Goal: Information Seeking & Learning: Learn about a topic

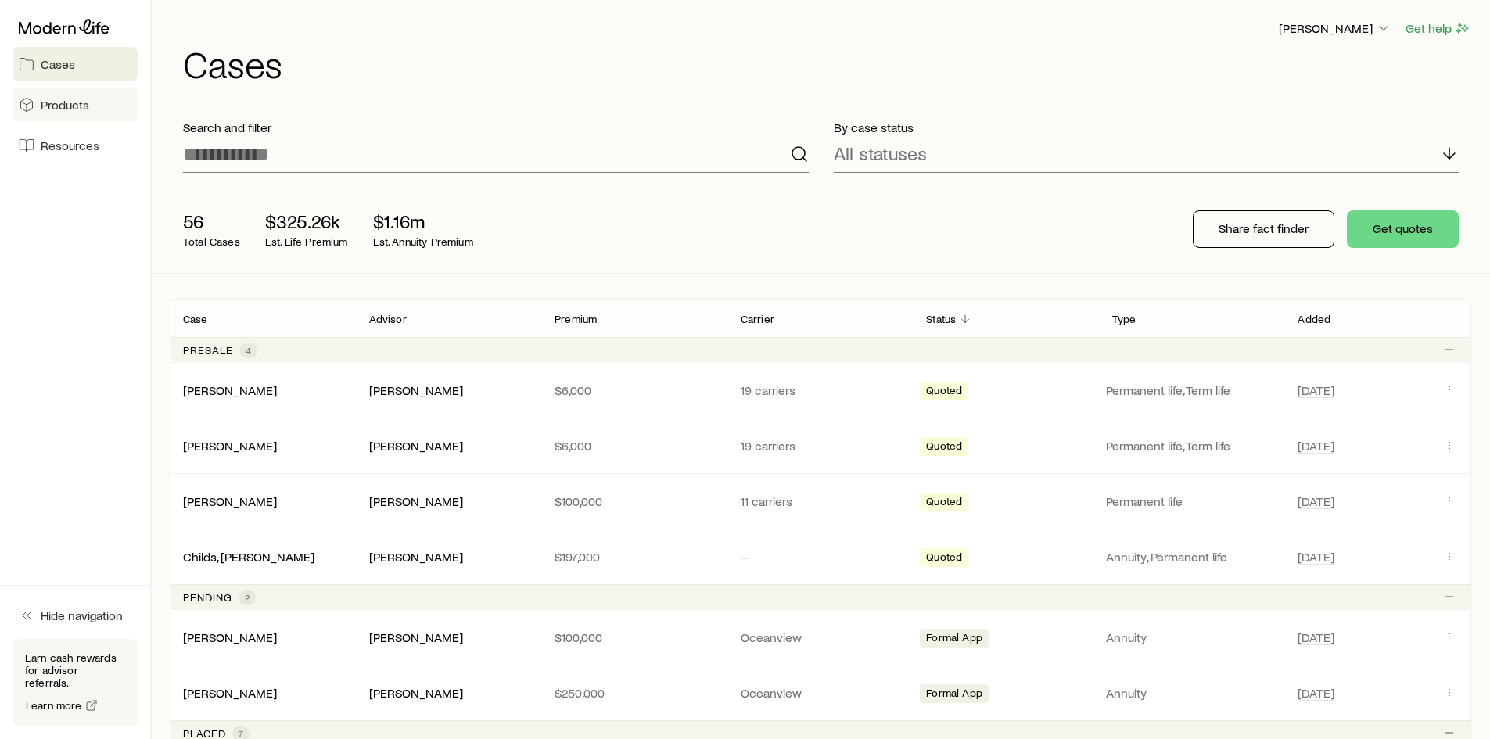
click at [64, 109] on span "Products" at bounding box center [65, 105] width 48 height 16
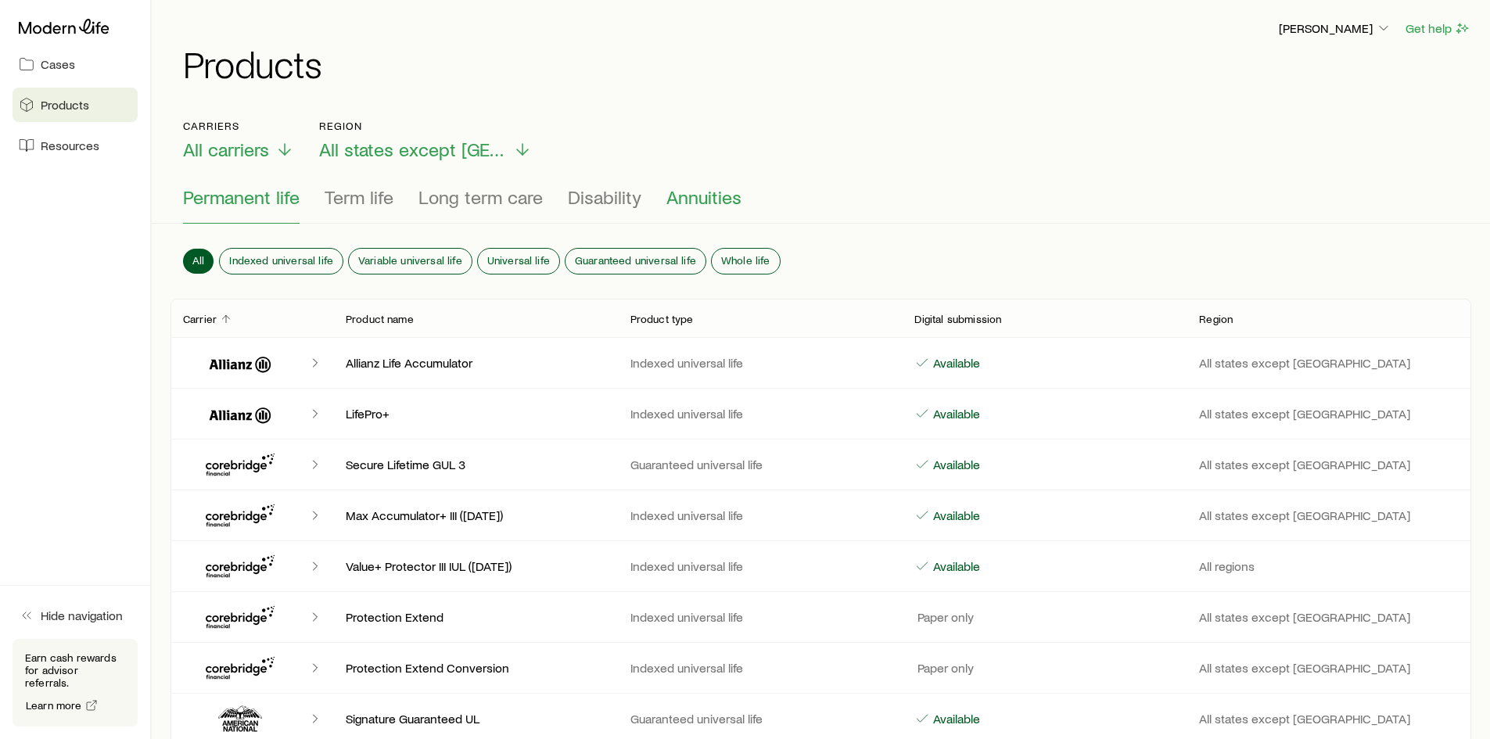
click at [683, 196] on span "Annuities" at bounding box center [703, 197] width 75 height 22
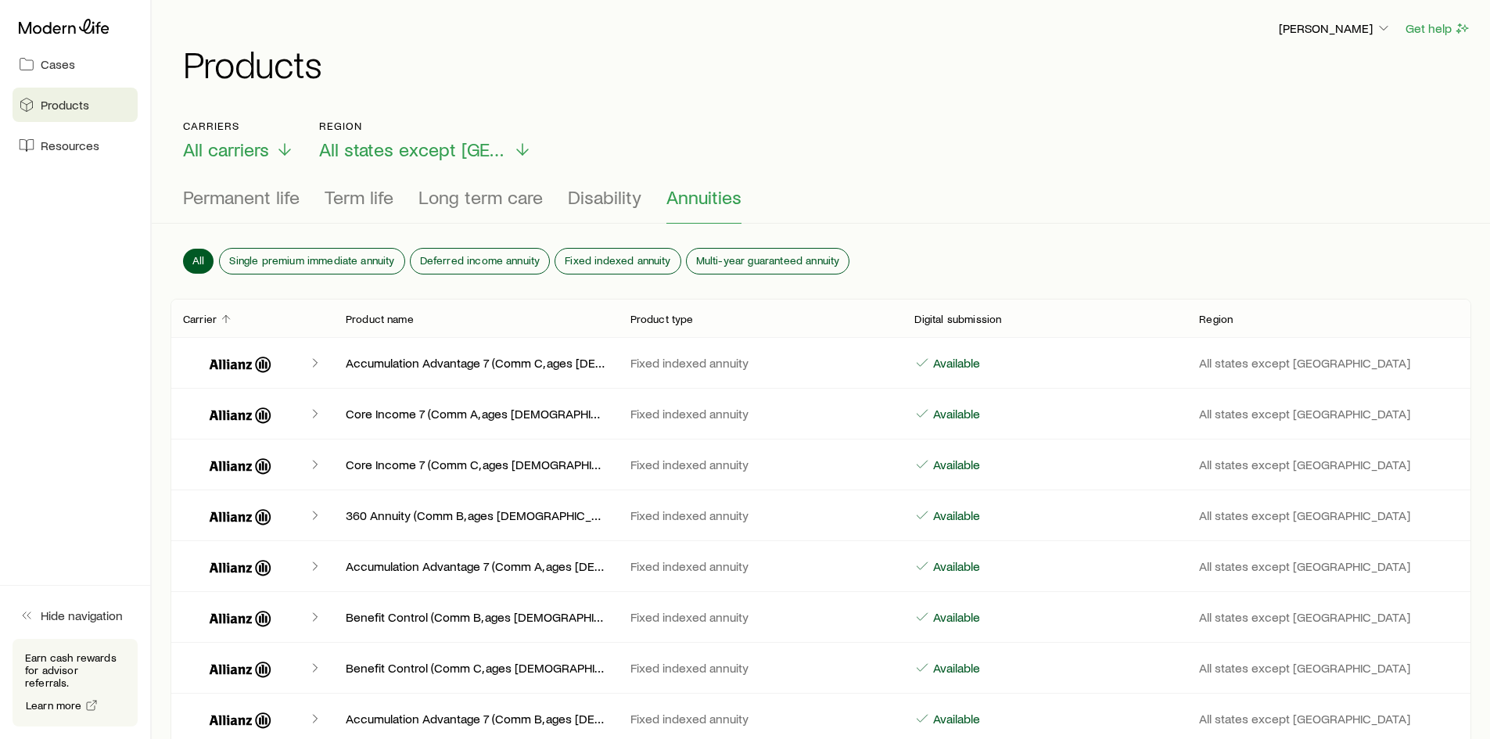
click at [214, 313] on p "Carrier" at bounding box center [200, 319] width 34 height 13
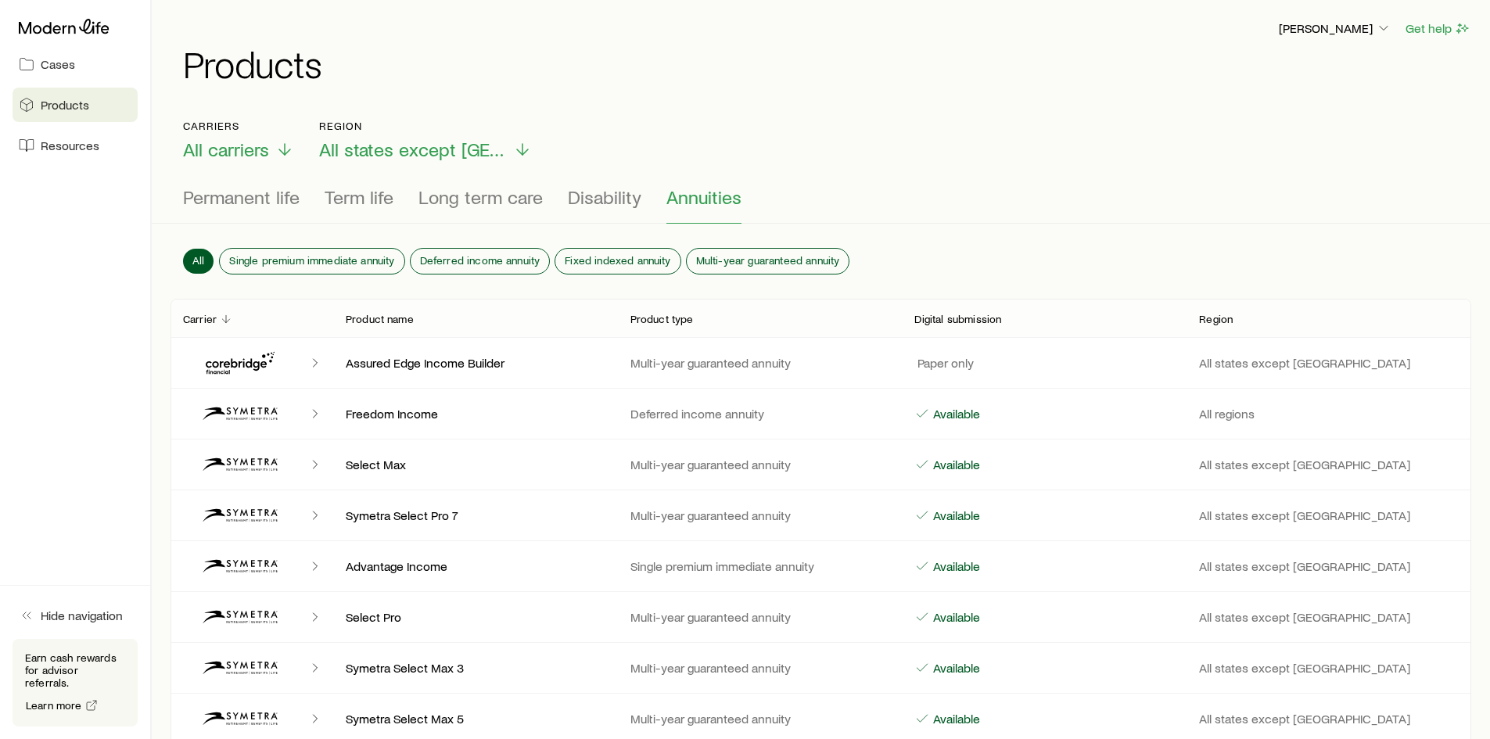
click at [214, 313] on p "Carrier" at bounding box center [200, 319] width 34 height 13
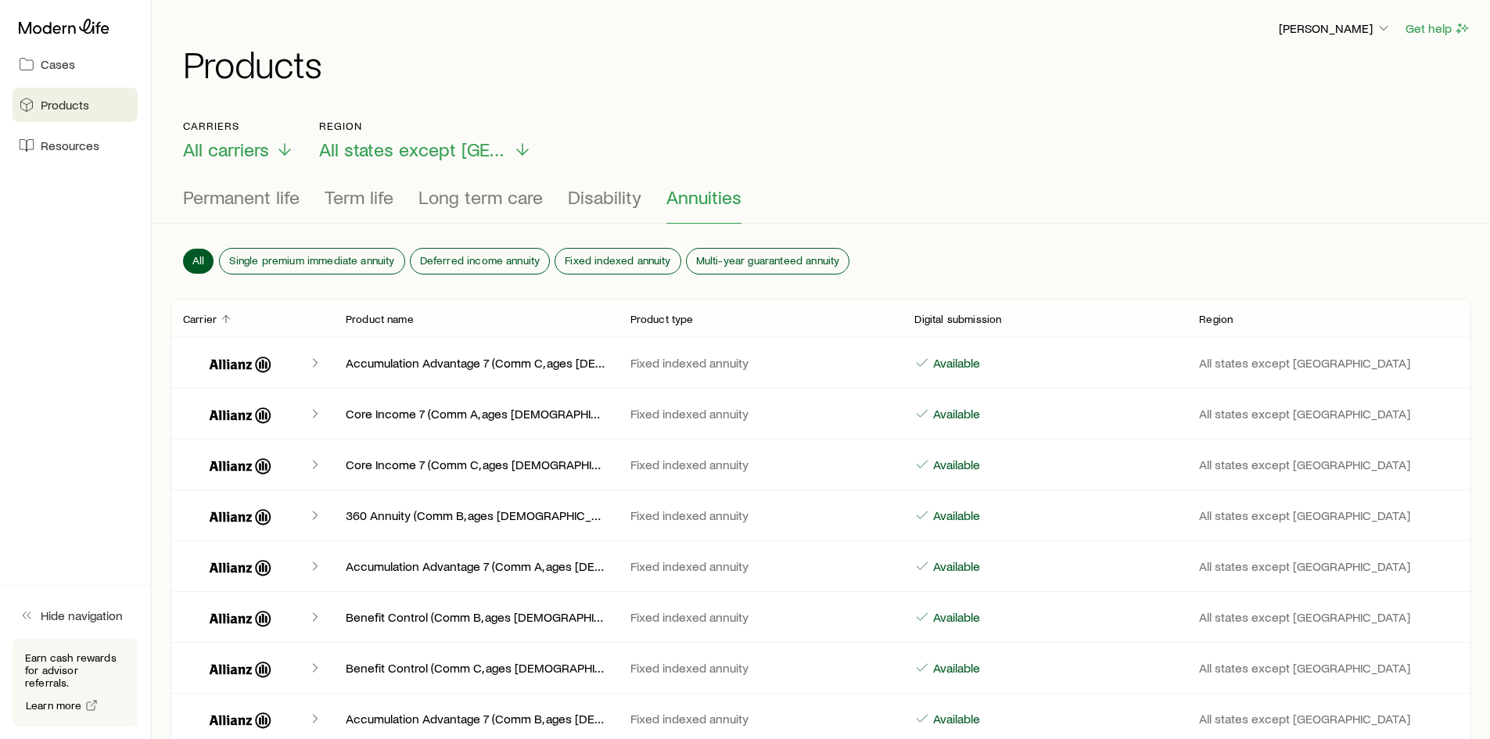
click at [659, 313] on p "Product type" at bounding box center [661, 319] width 63 height 13
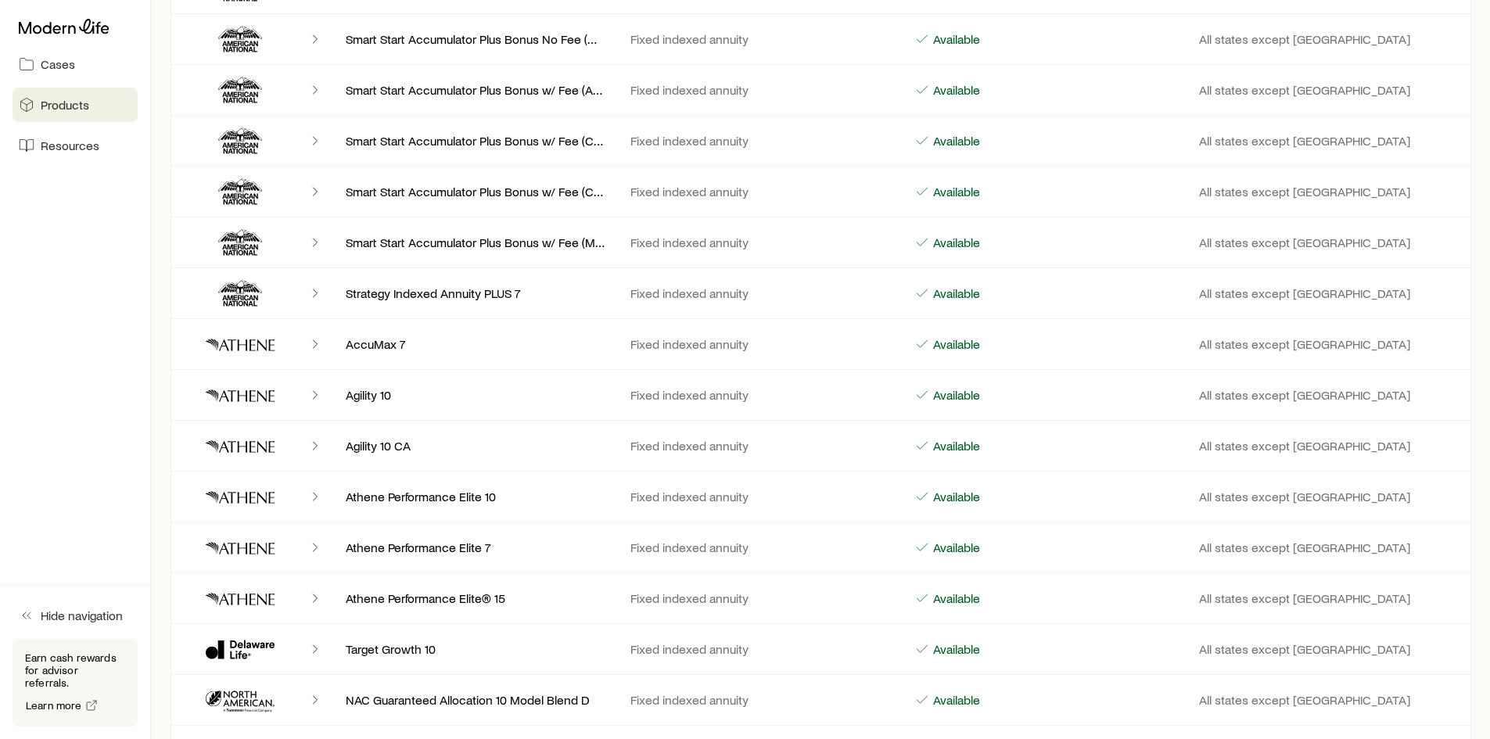
scroll to position [7039, 0]
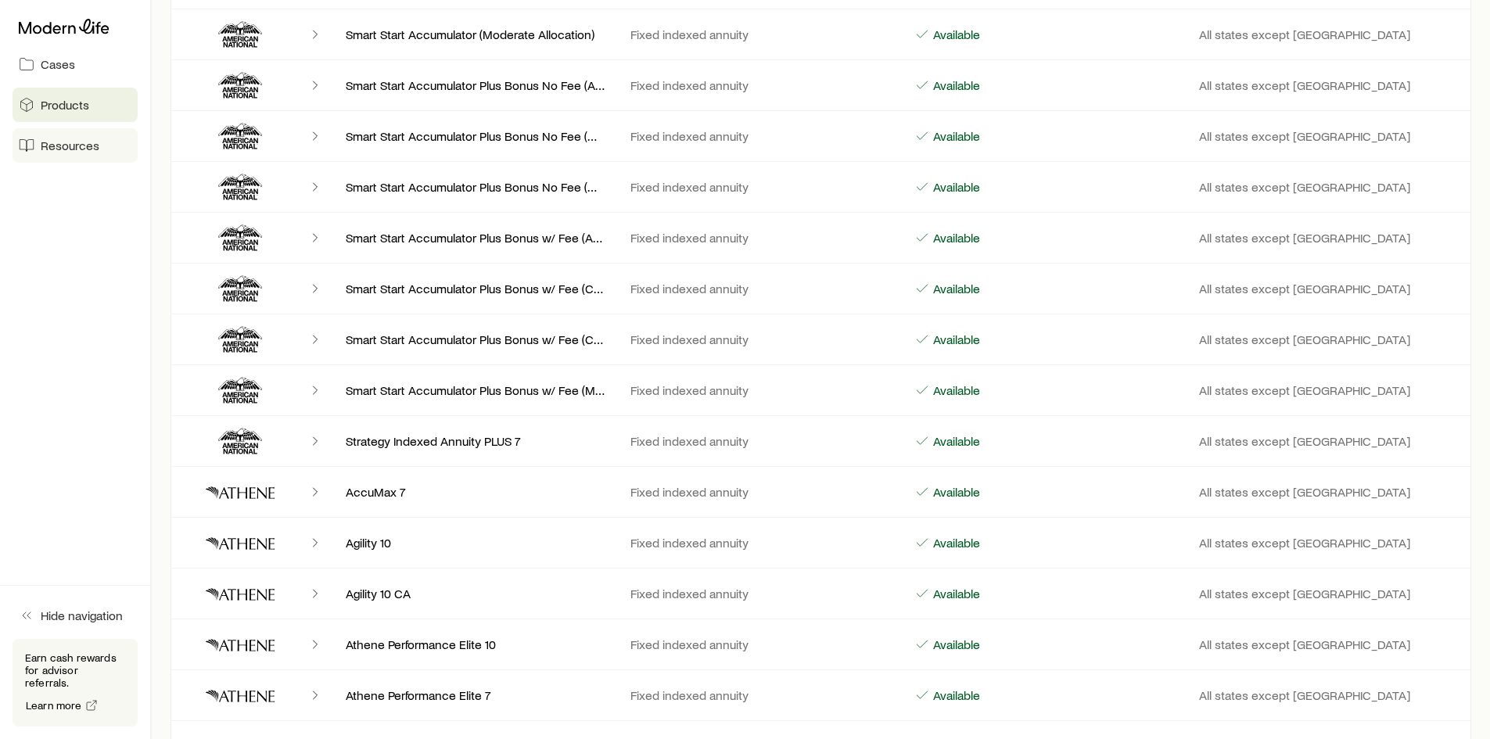
click at [54, 154] on link "Resources" at bounding box center [75, 145] width 125 height 34
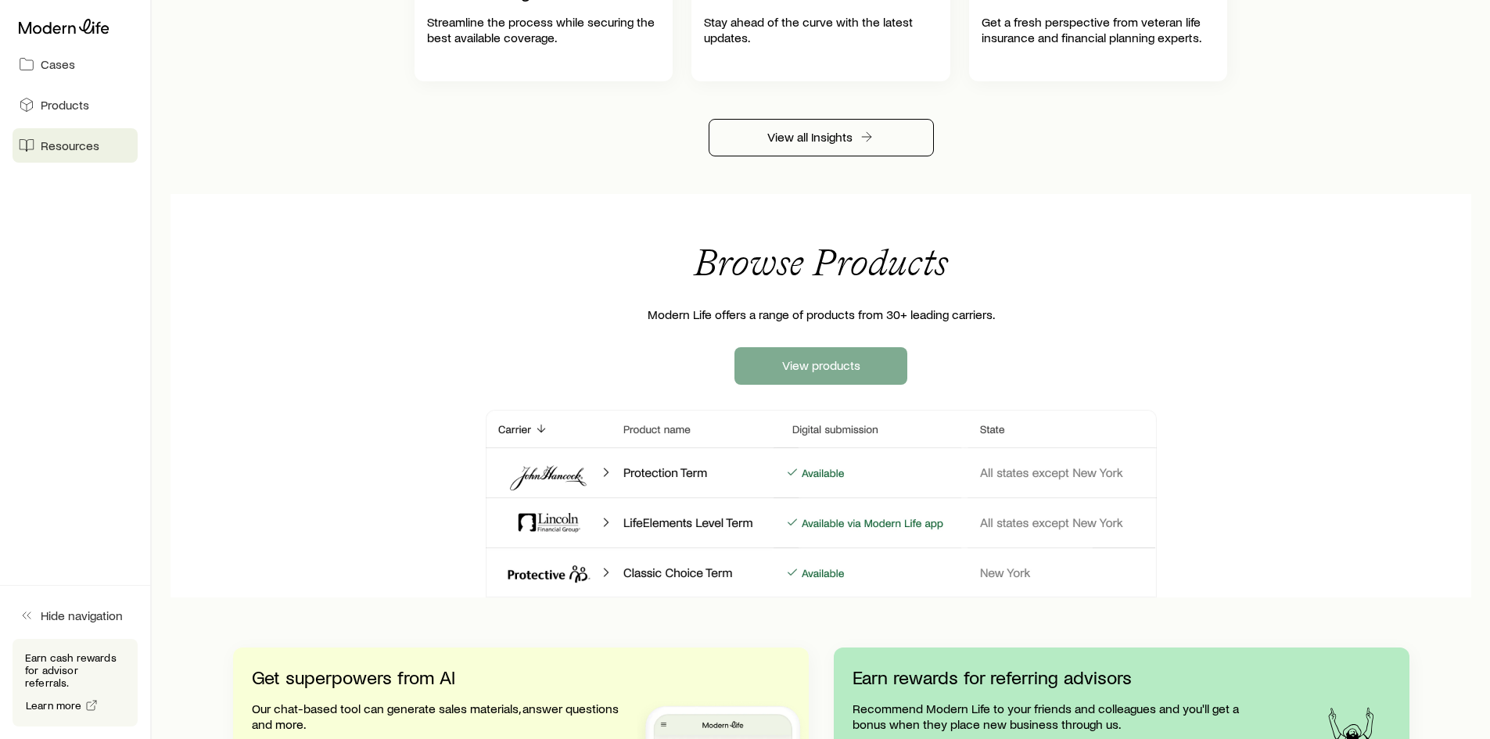
scroll to position [1095, 0]
click at [851, 369] on link "View products" at bounding box center [820, 365] width 173 height 38
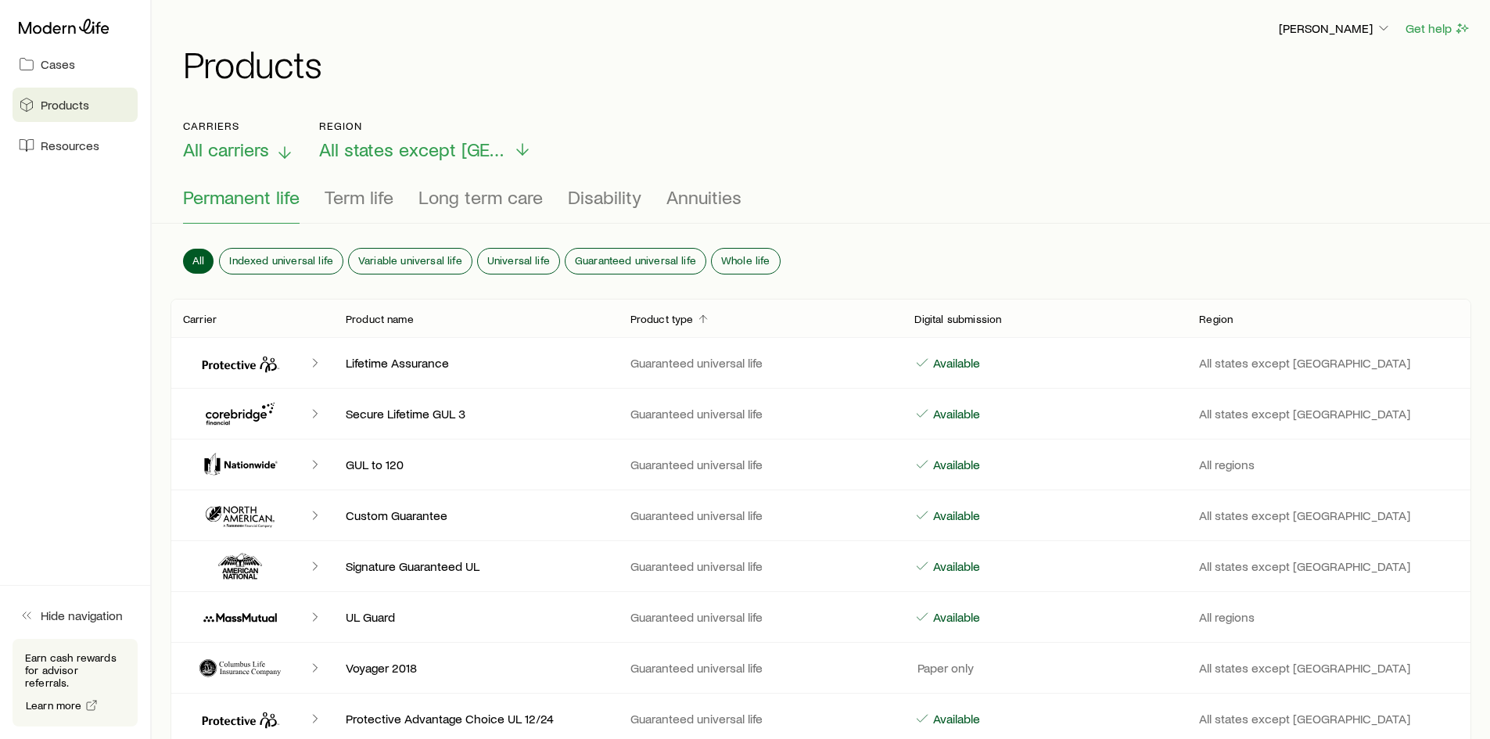
click at [267, 148] on span "All carriers" at bounding box center [226, 149] width 86 height 22
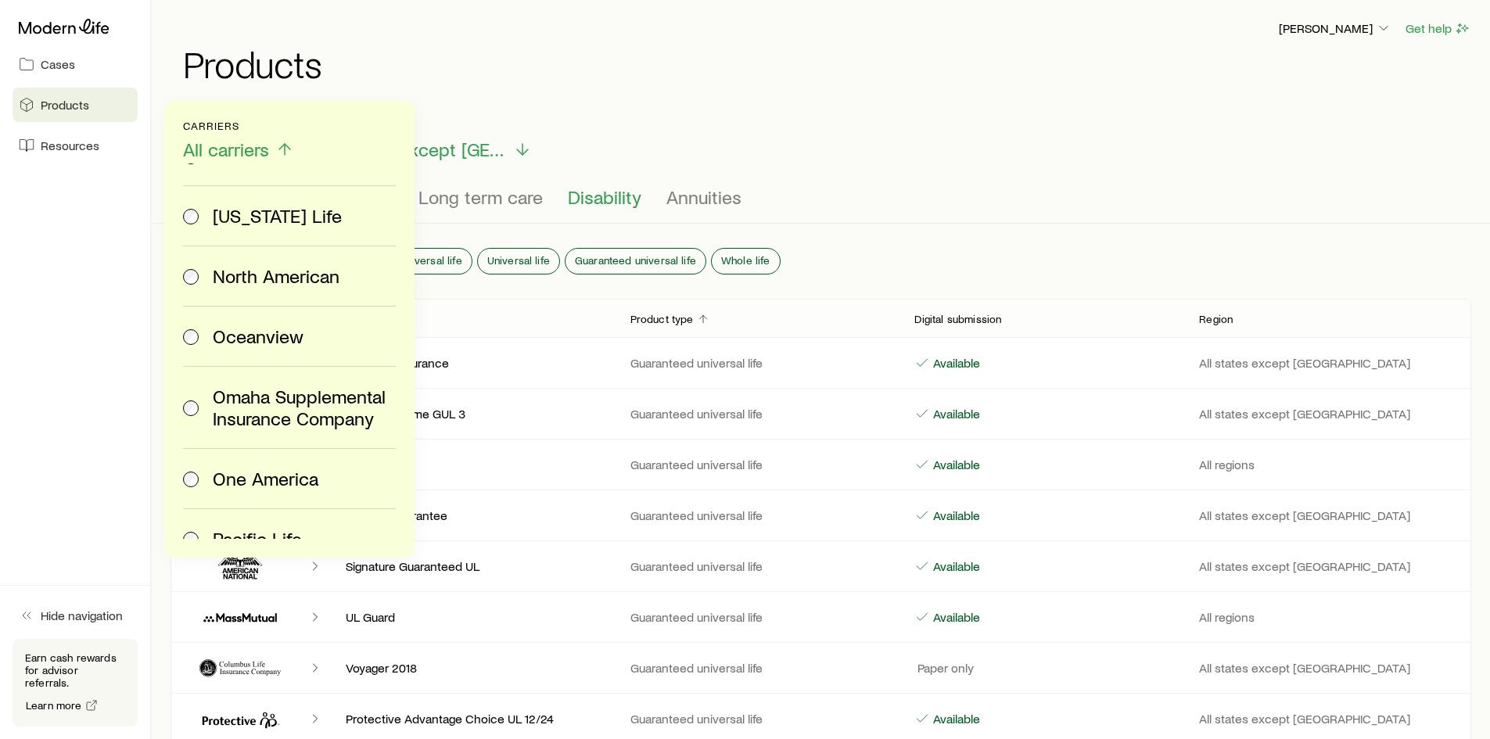
scroll to position [2425, 0]
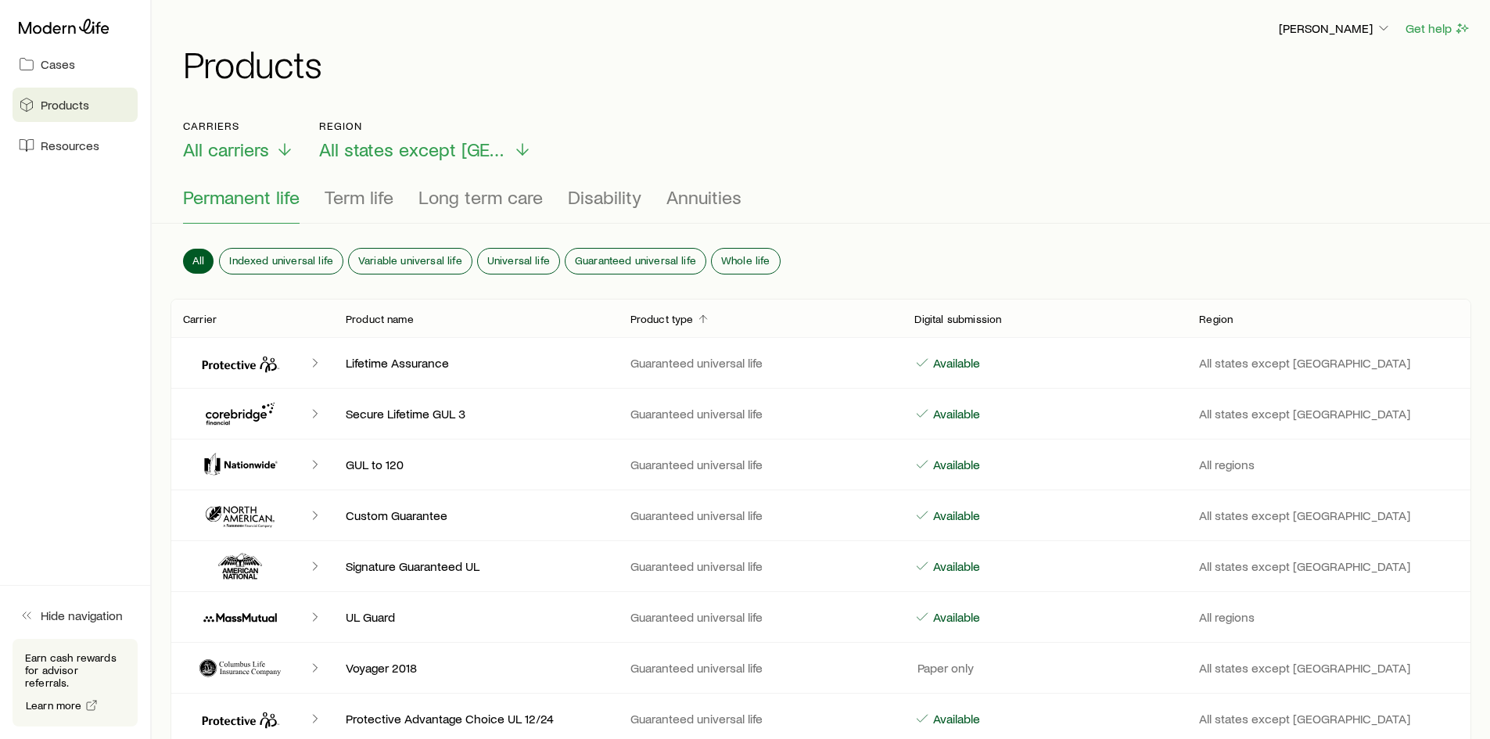
click at [910, 83] on div "[PERSON_NAME] Get help Products" at bounding box center [820, 50] width 1301 height 101
click at [65, 149] on span "Resources" at bounding box center [70, 146] width 59 height 16
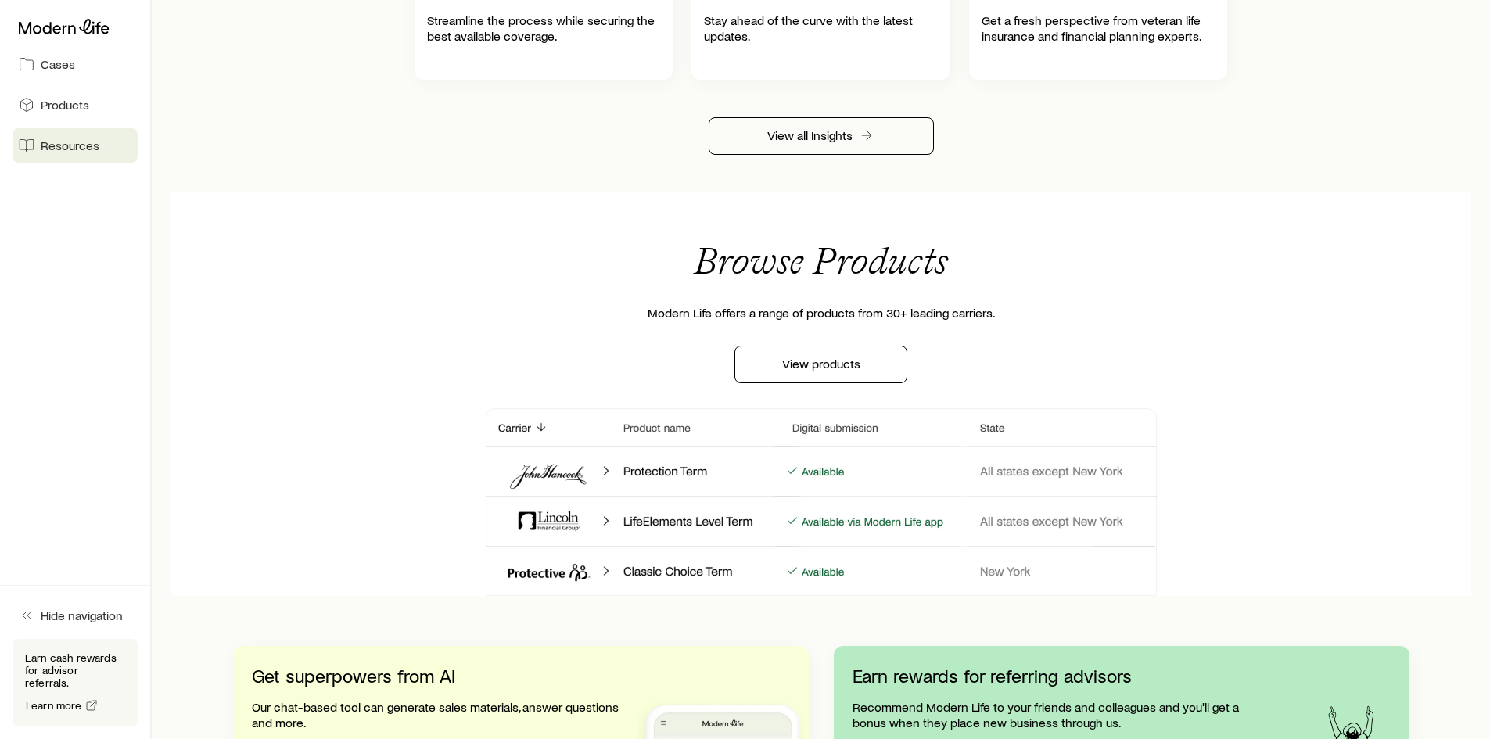
scroll to position [1173, 0]
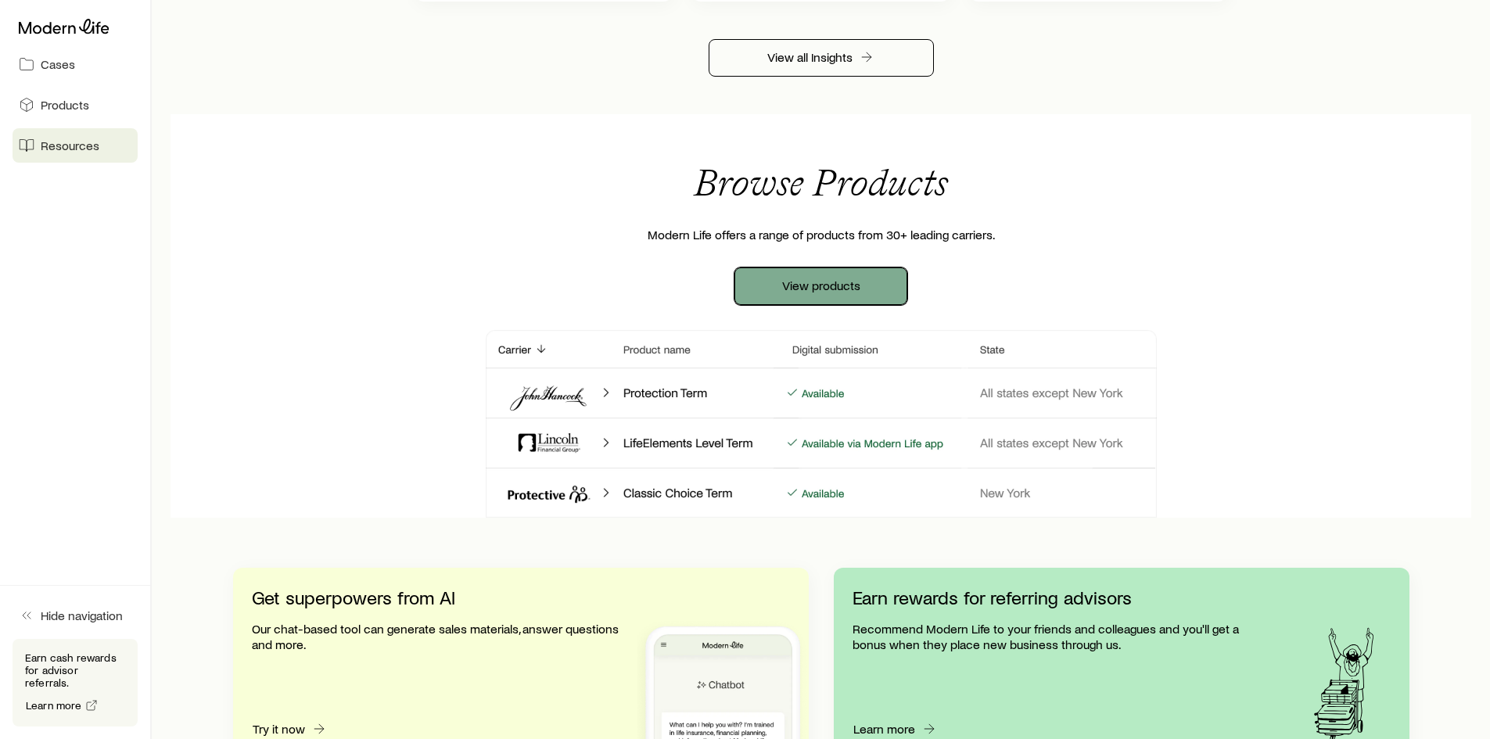
click at [829, 303] on link "View products" at bounding box center [820, 286] width 173 height 38
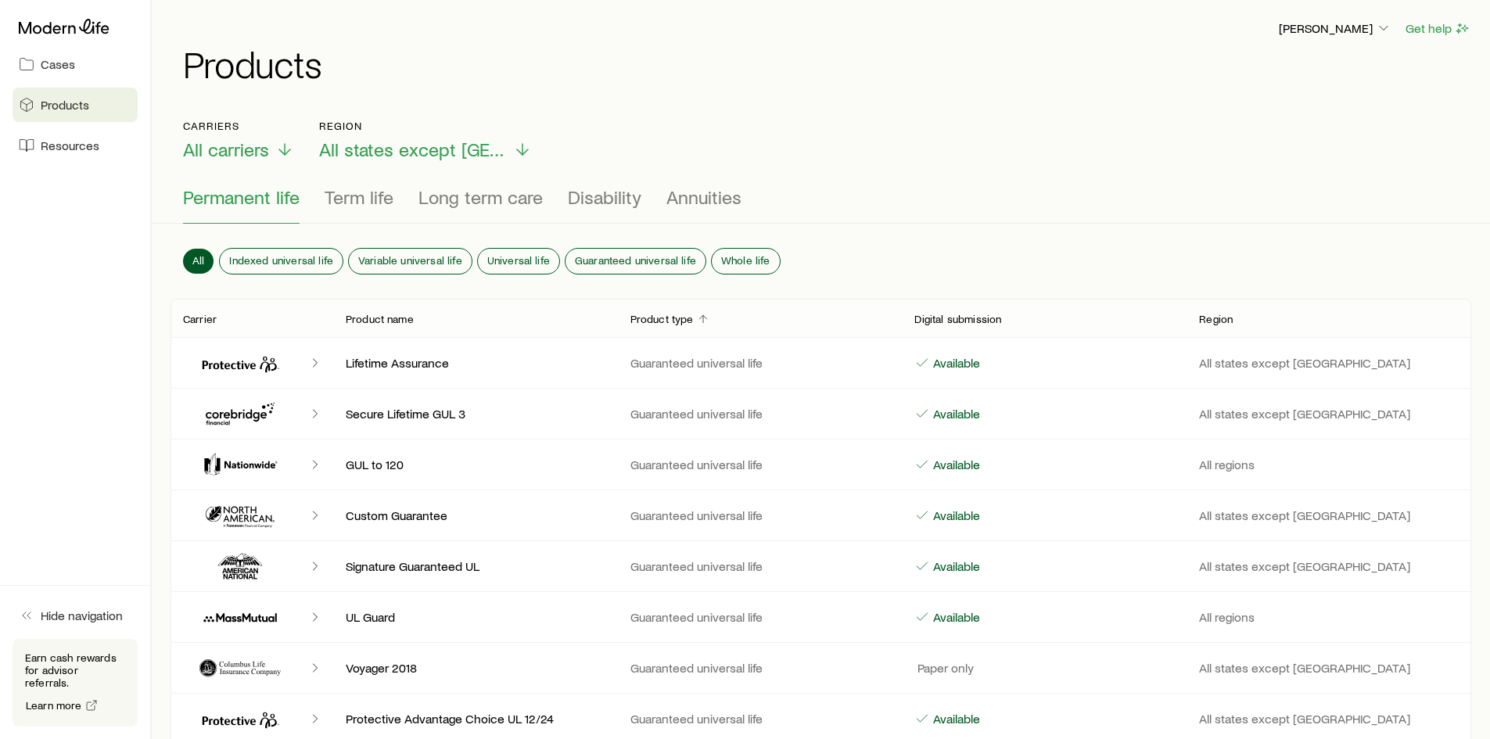
click at [241, 211] on button "Permanent life" at bounding box center [241, 205] width 117 height 38
click at [673, 196] on span "Annuities" at bounding box center [703, 197] width 75 height 22
